Goal: Transaction & Acquisition: Purchase product/service

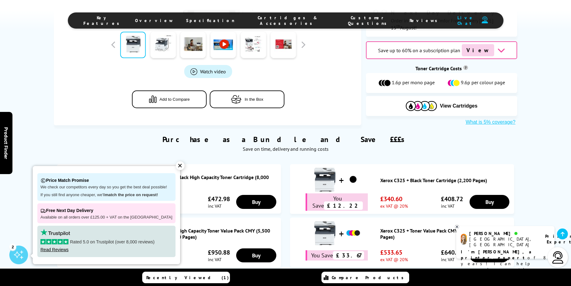
scroll to position [368, 0]
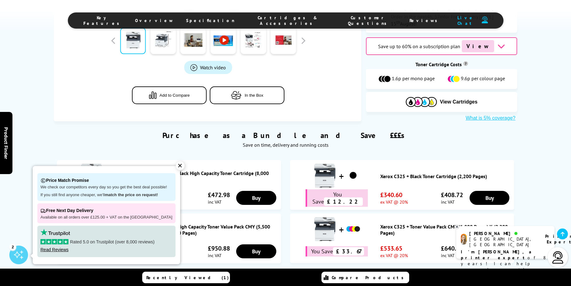
click at [176, 167] on div "✕" at bounding box center [180, 166] width 9 height 9
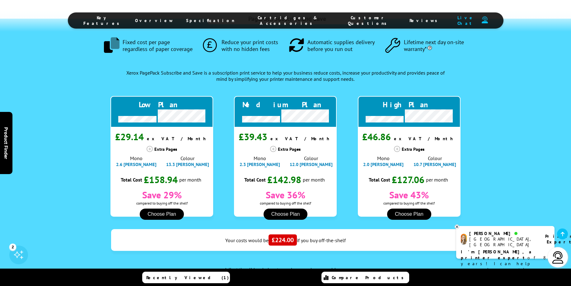
scroll to position [638, 0]
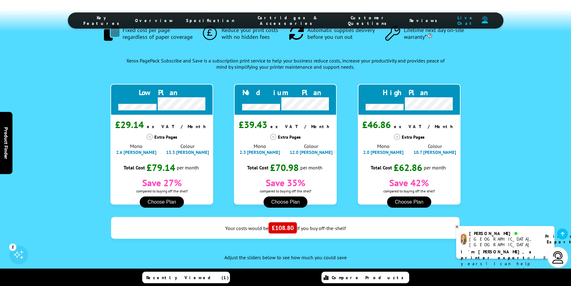
drag, startPoint x: 116, startPoint y: 205, endPoint x: 105, endPoint y: 207, distance: 11.4
click at [105, 278] on input "range" at bounding box center [179, 279] width 168 height 2
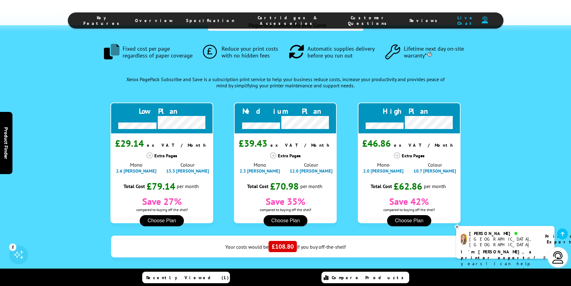
scroll to position [619, 0]
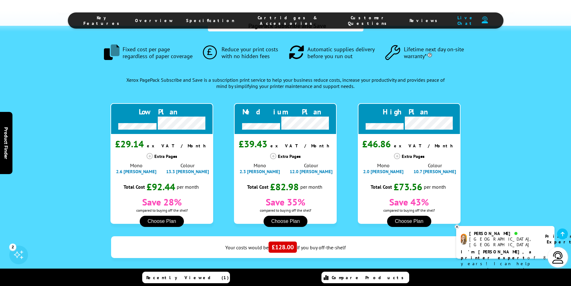
type input "500"
type input "1000"
type input "400"
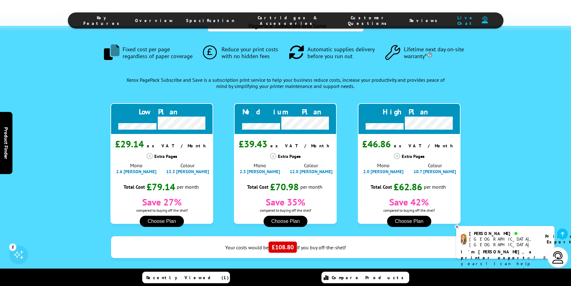
drag, startPoint x: 327, startPoint y: 224, endPoint x: 313, endPoint y: 224, distance: 13.1
drag, startPoint x: 319, startPoint y: 226, endPoint x: 326, endPoint y: 224, distance: 7.1
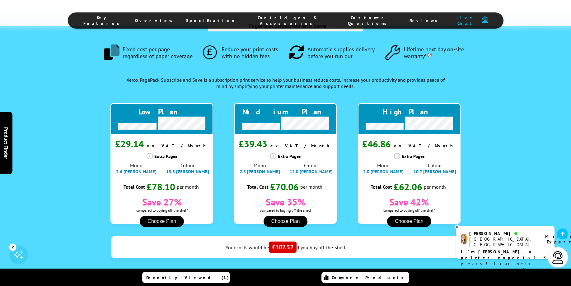
type input "1000"
click at [400, 216] on button "Choose Plan" at bounding box center [409, 221] width 44 height 11
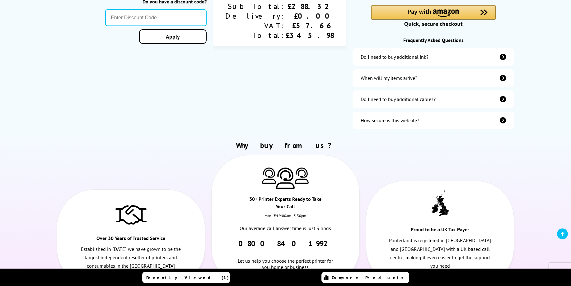
scroll to position [202, 0]
